Goal: Task Accomplishment & Management: Manage account settings

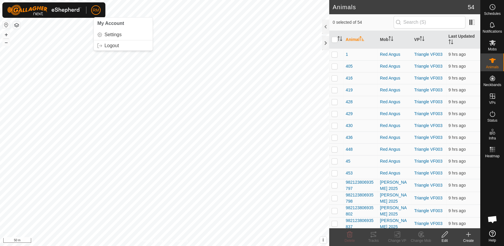
click at [92, 12] on p-avatar "RM" at bounding box center [96, 10] width 10 height 10
click at [107, 48] on link "Logout" at bounding box center [123, 46] width 59 height 10
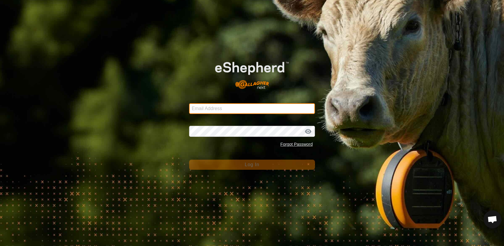
type input "[EMAIL_ADDRESS][DOMAIN_NAME]"
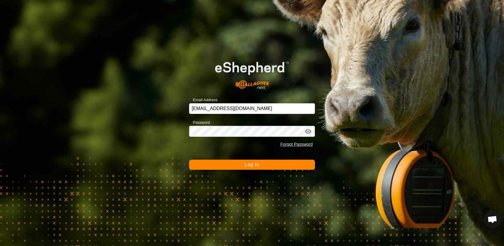
click at [240, 165] on button "Log In" at bounding box center [252, 165] width 126 height 10
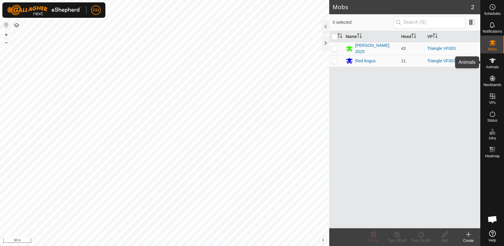
click at [494, 61] on icon at bounding box center [492, 60] width 7 height 7
